Goal: Task Accomplishment & Management: Use online tool/utility

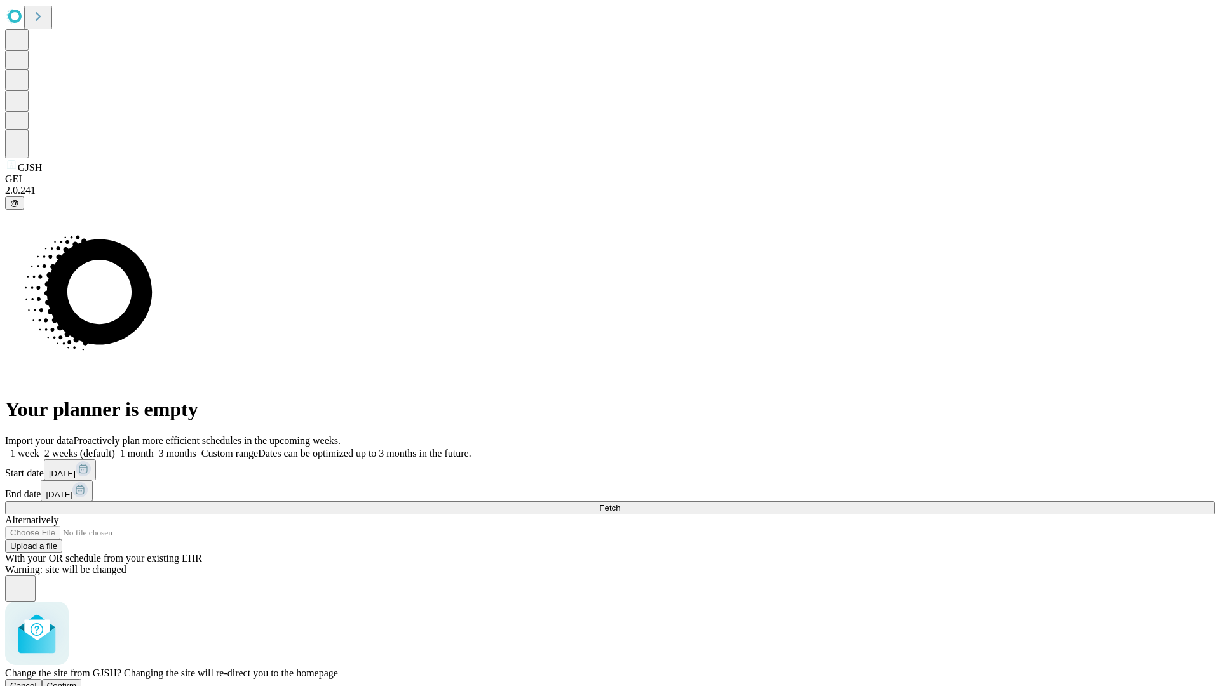
click at [77, 681] on span "Confirm" at bounding box center [62, 686] width 30 height 10
click at [154, 448] on label "1 month" at bounding box center [134, 453] width 39 height 11
click at [620, 503] on span "Fetch" at bounding box center [609, 508] width 21 height 10
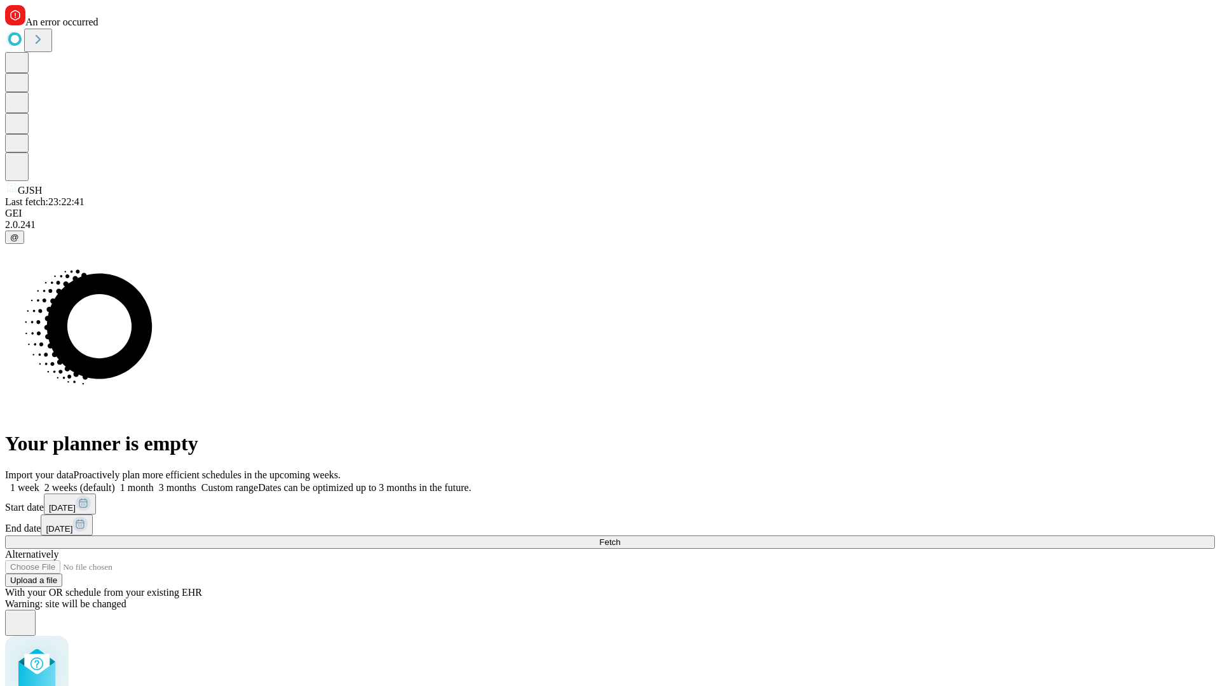
click at [154, 482] on label "1 month" at bounding box center [134, 487] width 39 height 11
click at [620, 537] on span "Fetch" at bounding box center [609, 542] width 21 height 10
click at [154, 482] on label "1 month" at bounding box center [134, 487] width 39 height 11
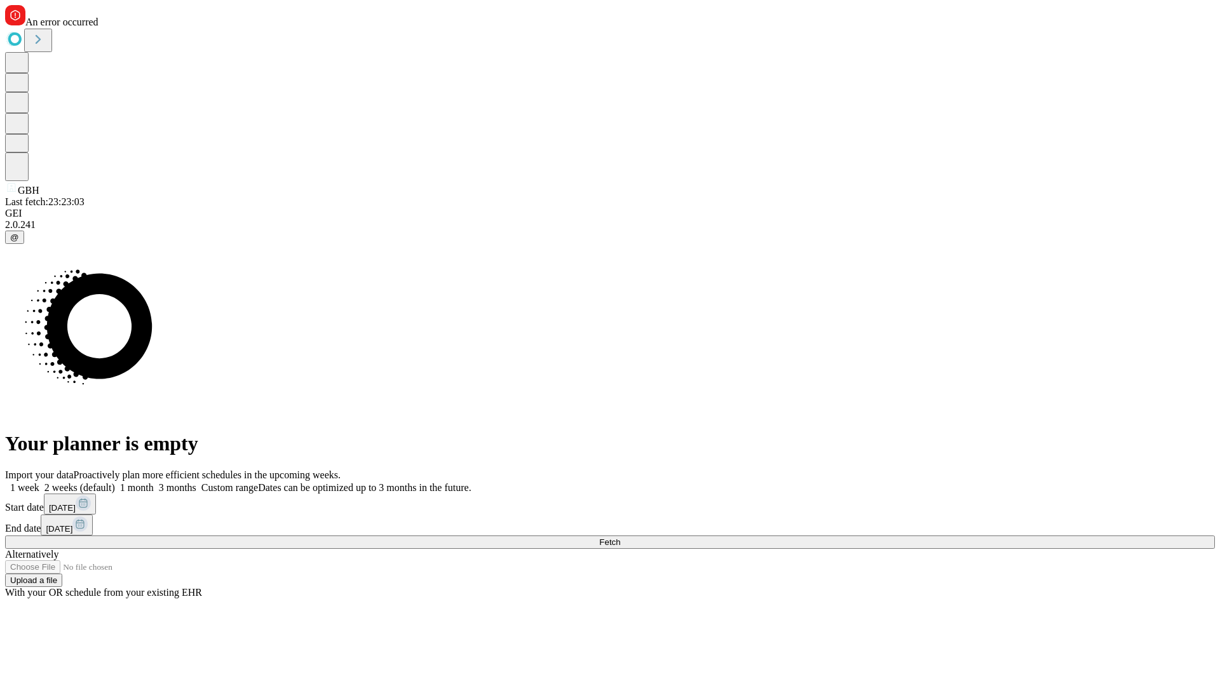
click at [620, 537] on span "Fetch" at bounding box center [609, 542] width 21 height 10
click at [154, 482] on label "1 month" at bounding box center [134, 487] width 39 height 11
click at [620, 537] on span "Fetch" at bounding box center [609, 542] width 21 height 10
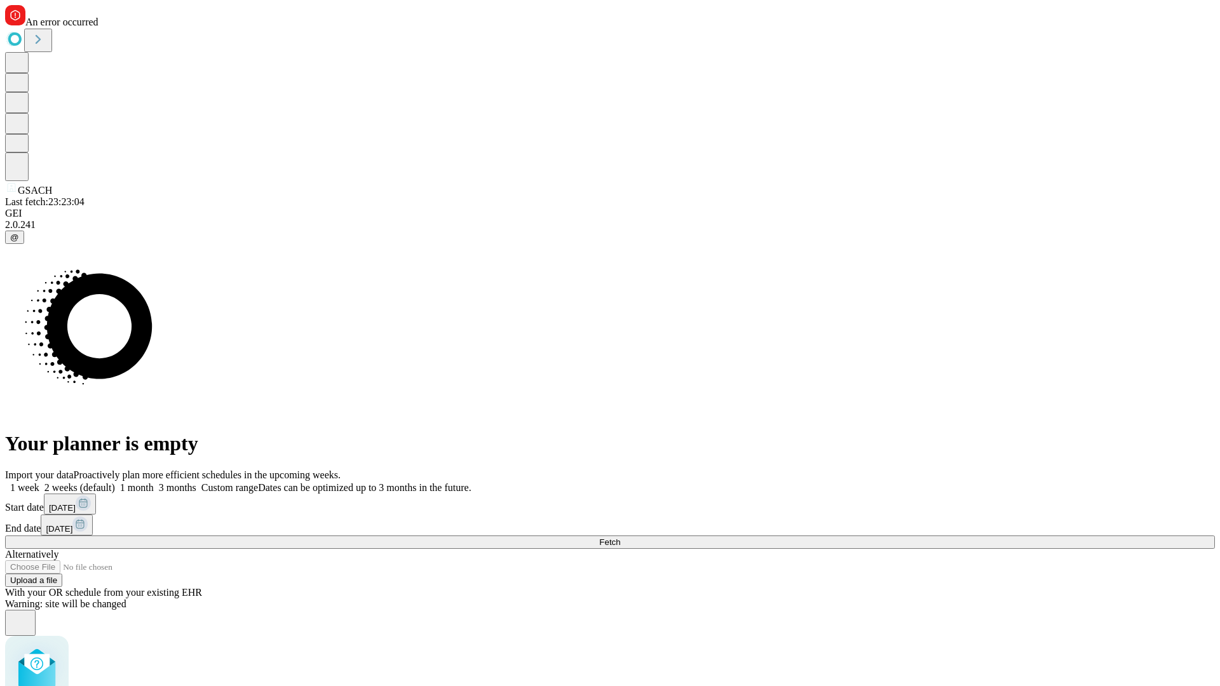
click at [154, 482] on label "1 month" at bounding box center [134, 487] width 39 height 11
click at [620, 537] on span "Fetch" at bounding box center [609, 542] width 21 height 10
click at [154, 482] on label "1 month" at bounding box center [134, 487] width 39 height 11
click at [620, 537] on span "Fetch" at bounding box center [609, 542] width 21 height 10
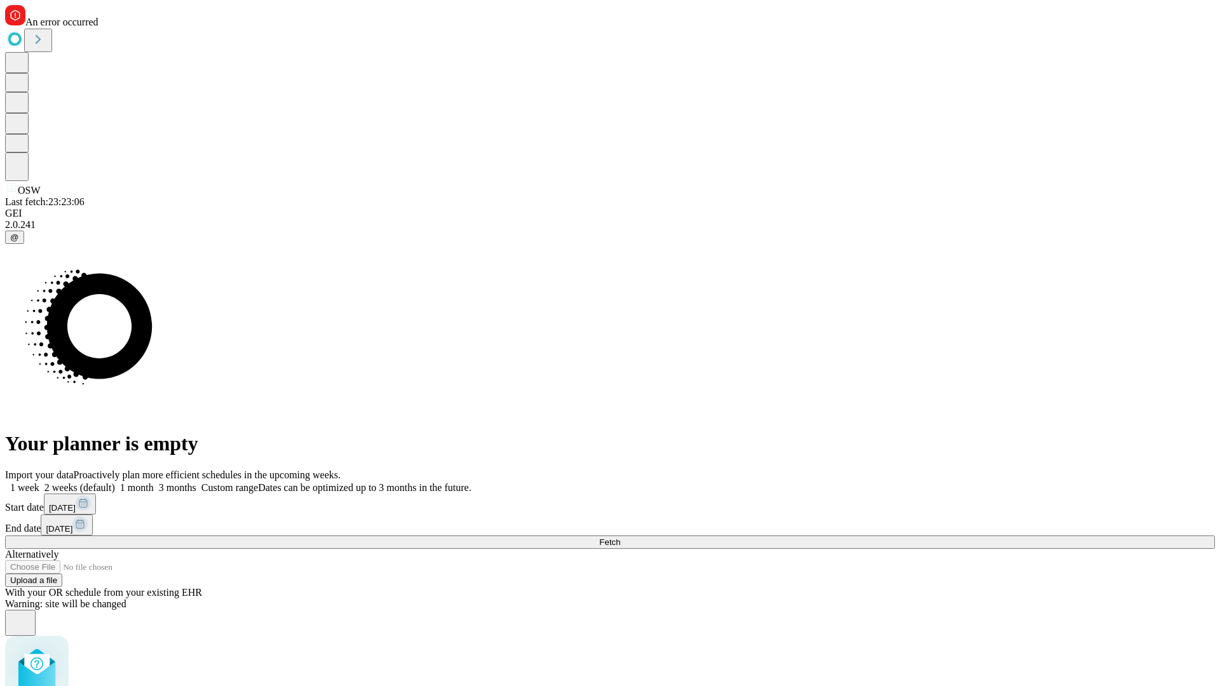
click at [154, 482] on label "1 month" at bounding box center [134, 487] width 39 height 11
click at [620, 537] on span "Fetch" at bounding box center [609, 542] width 21 height 10
click at [154, 482] on label "1 month" at bounding box center [134, 487] width 39 height 11
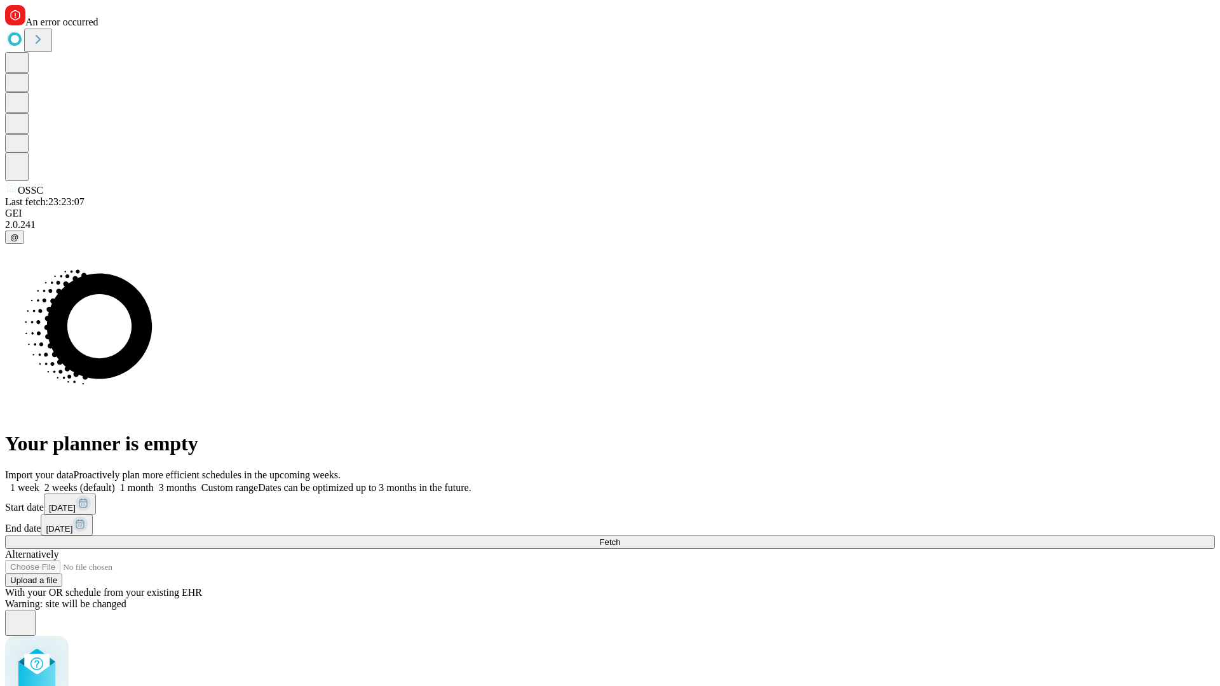
click at [620, 537] on span "Fetch" at bounding box center [609, 542] width 21 height 10
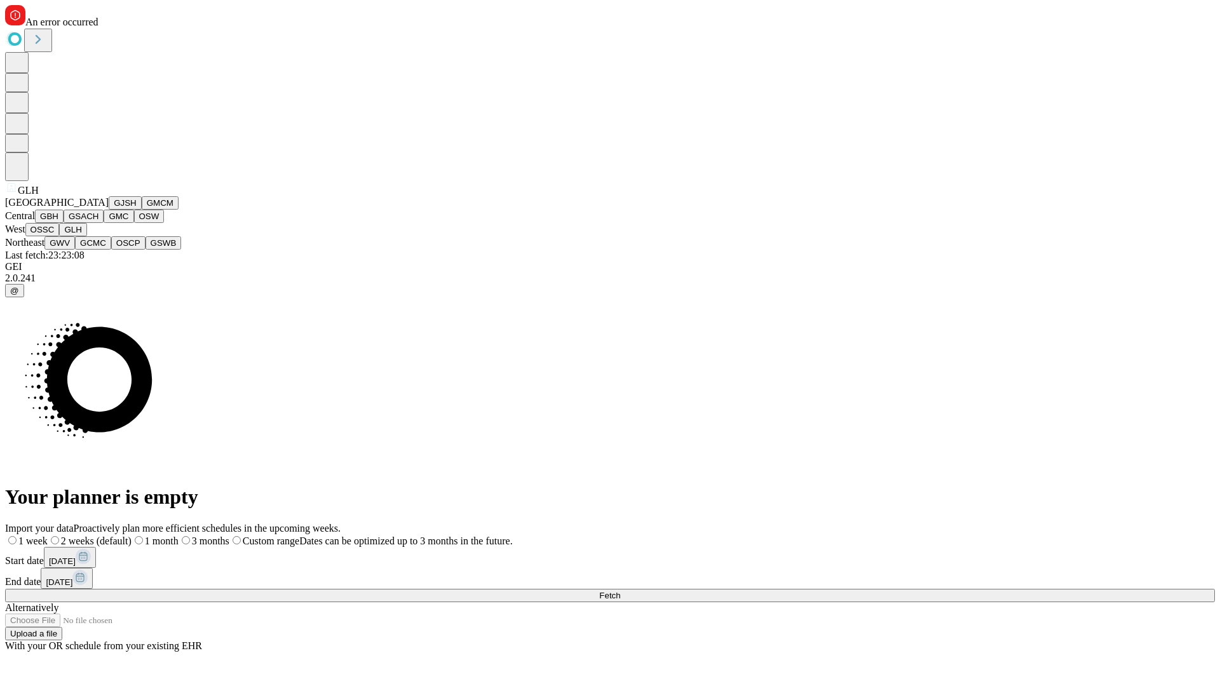
click at [75, 250] on button "GWV" at bounding box center [59, 242] width 30 height 13
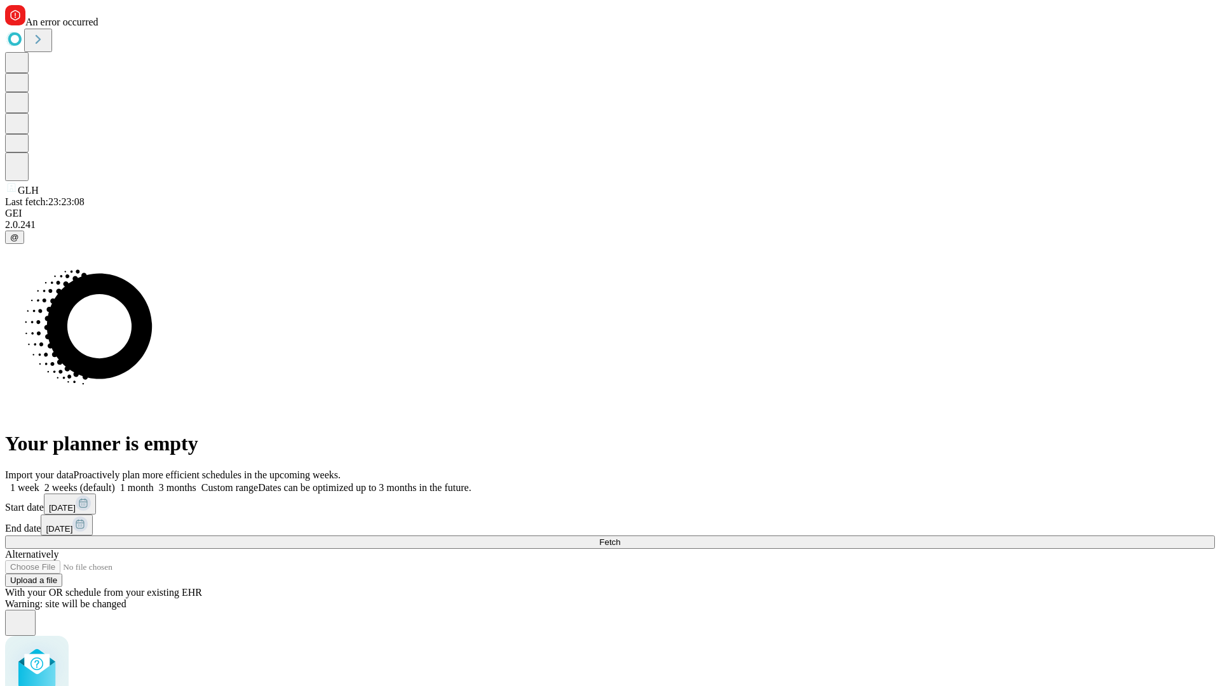
click at [154, 482] on label "1 month" at bounding box center [134, 487] width 39 height 11
click at [620, 537] on span "Fetch" at bounding box center [609, 542] width 21 height 10
click at [154, 482] on label "1 month" at bounding box center [134, 487] width 39 height 11
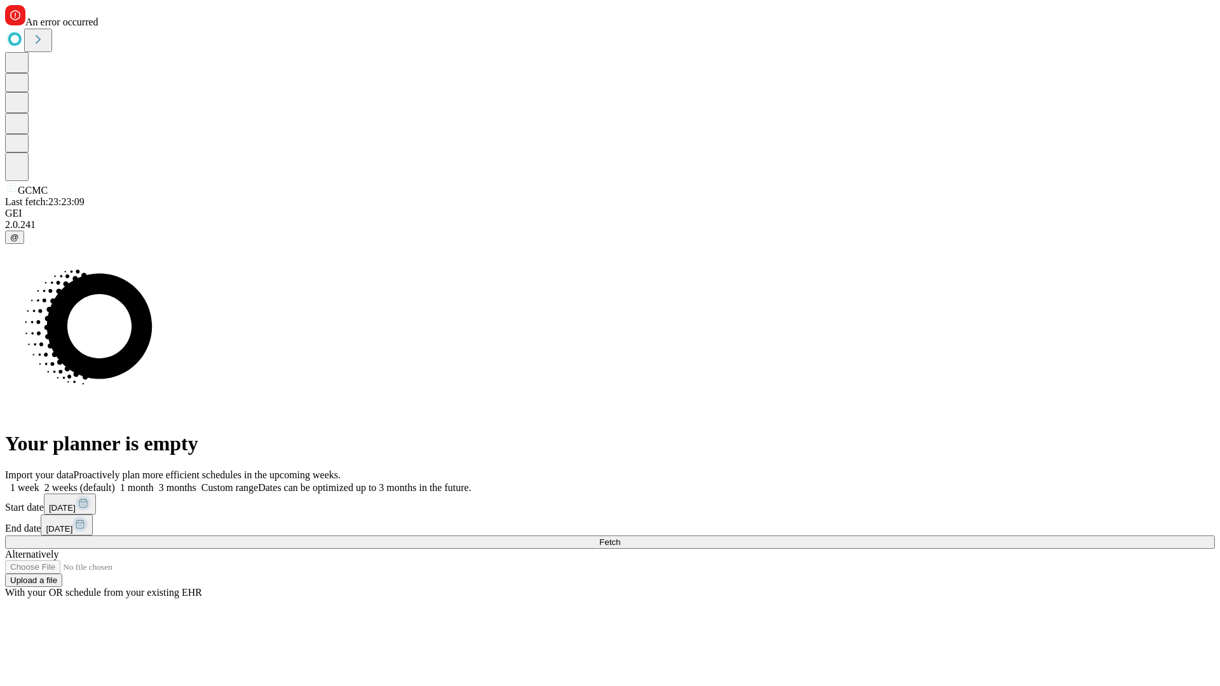
click at [620, 537] on span "Fetch" at bounding box center [609, 542] width 21 height 10
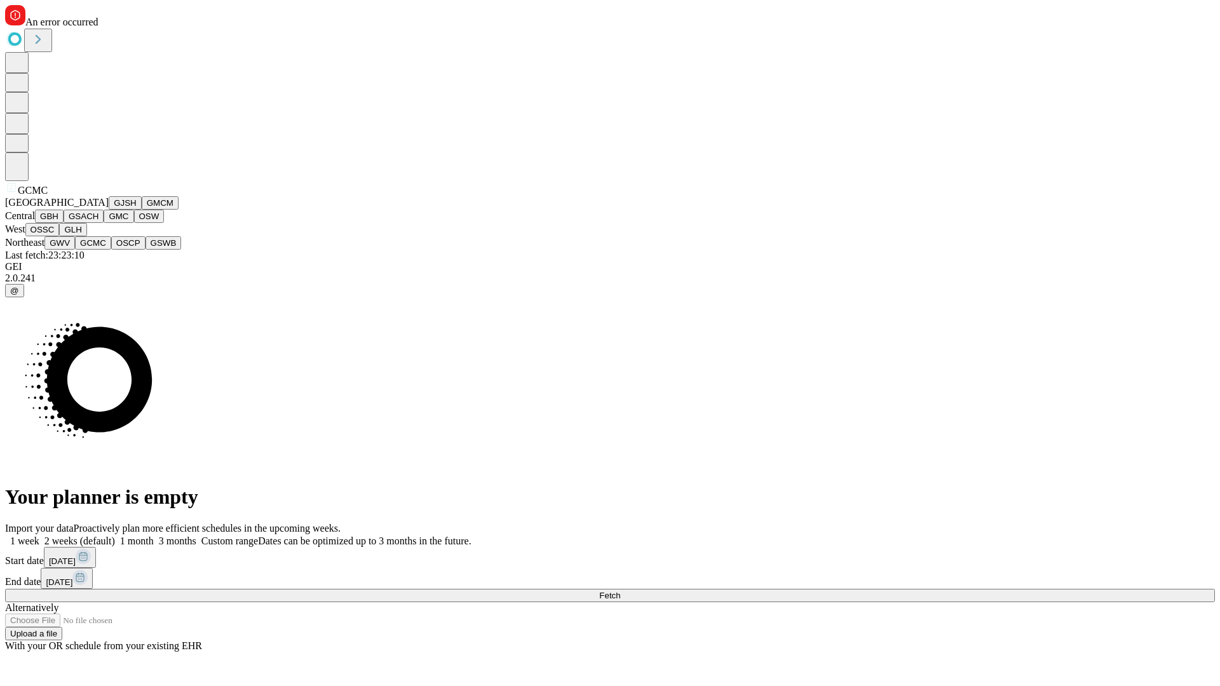
click at [111, 250] on button "OSCP" at bounding box center [128, 242] width 34 height 13
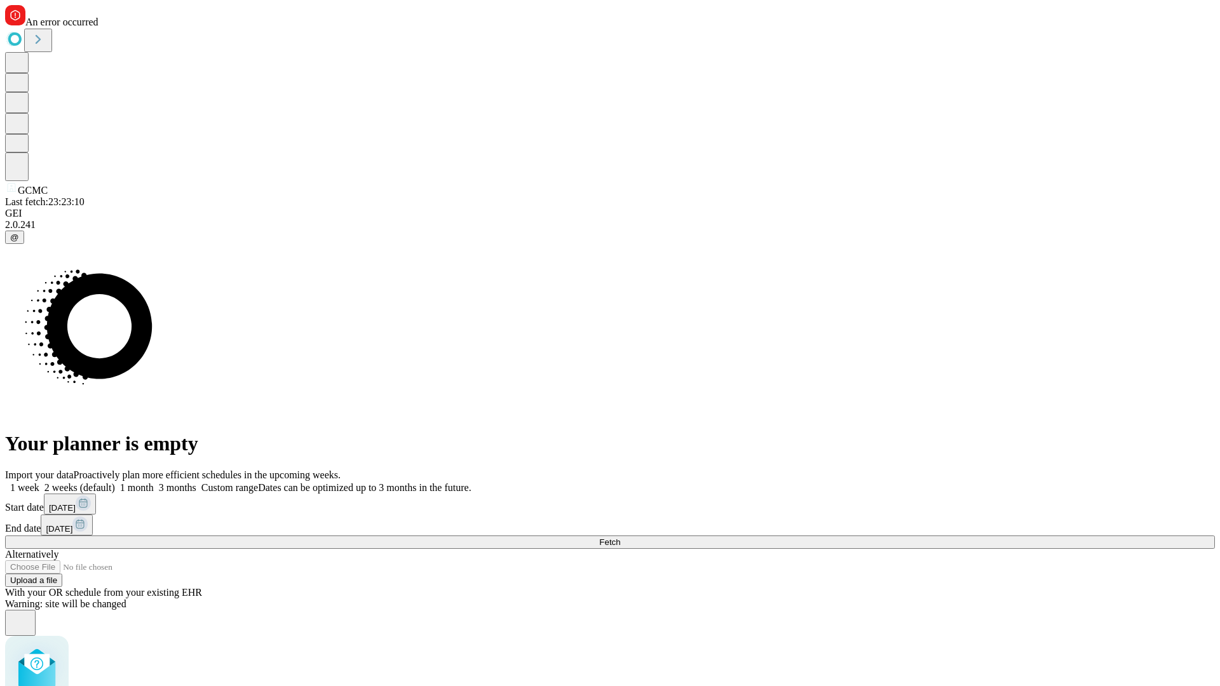
click at [154, 482] on label "1 month" at bounding box center [134, 487] width 39 height 11
click at [620, 537] on span "Fetch" at bounding box center [609, 542] width 21 height 10
click at [154, 482] on label "1 month" at bounding box center [134, 487] width 39 height 11
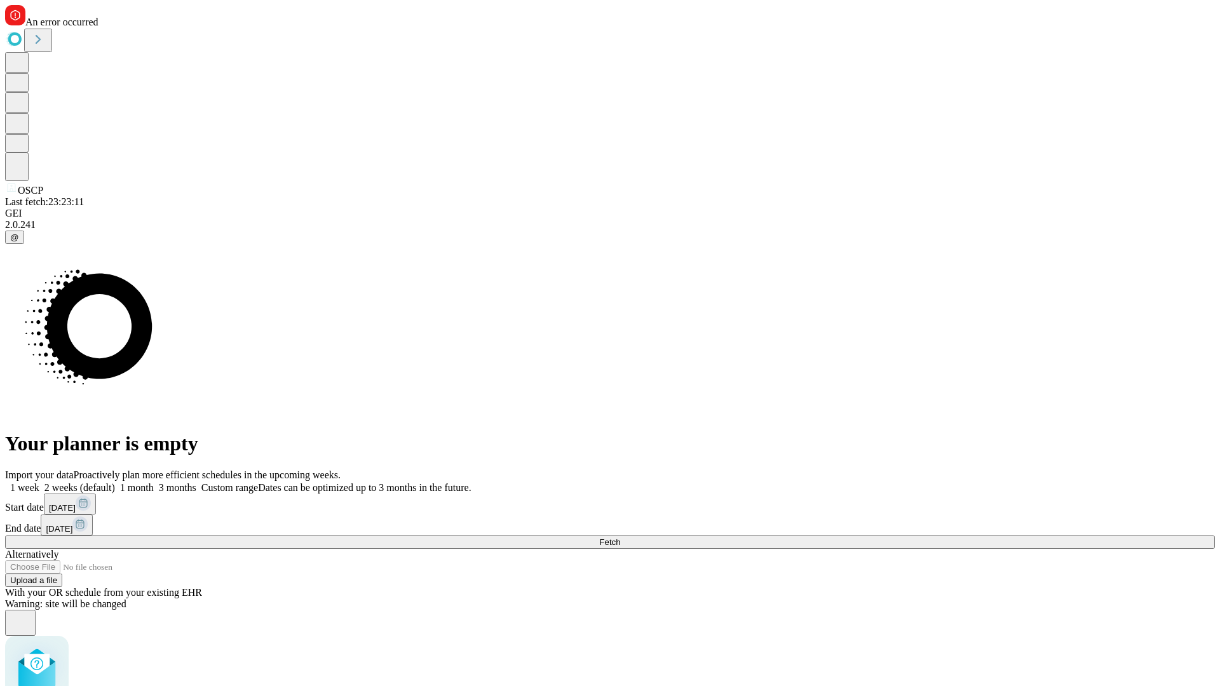
click at [620, 537] on span "Fetch" at bounding box center [609, 542] width 21 height 10
